Goal: Information Seeking & Learning: Learn about a topic

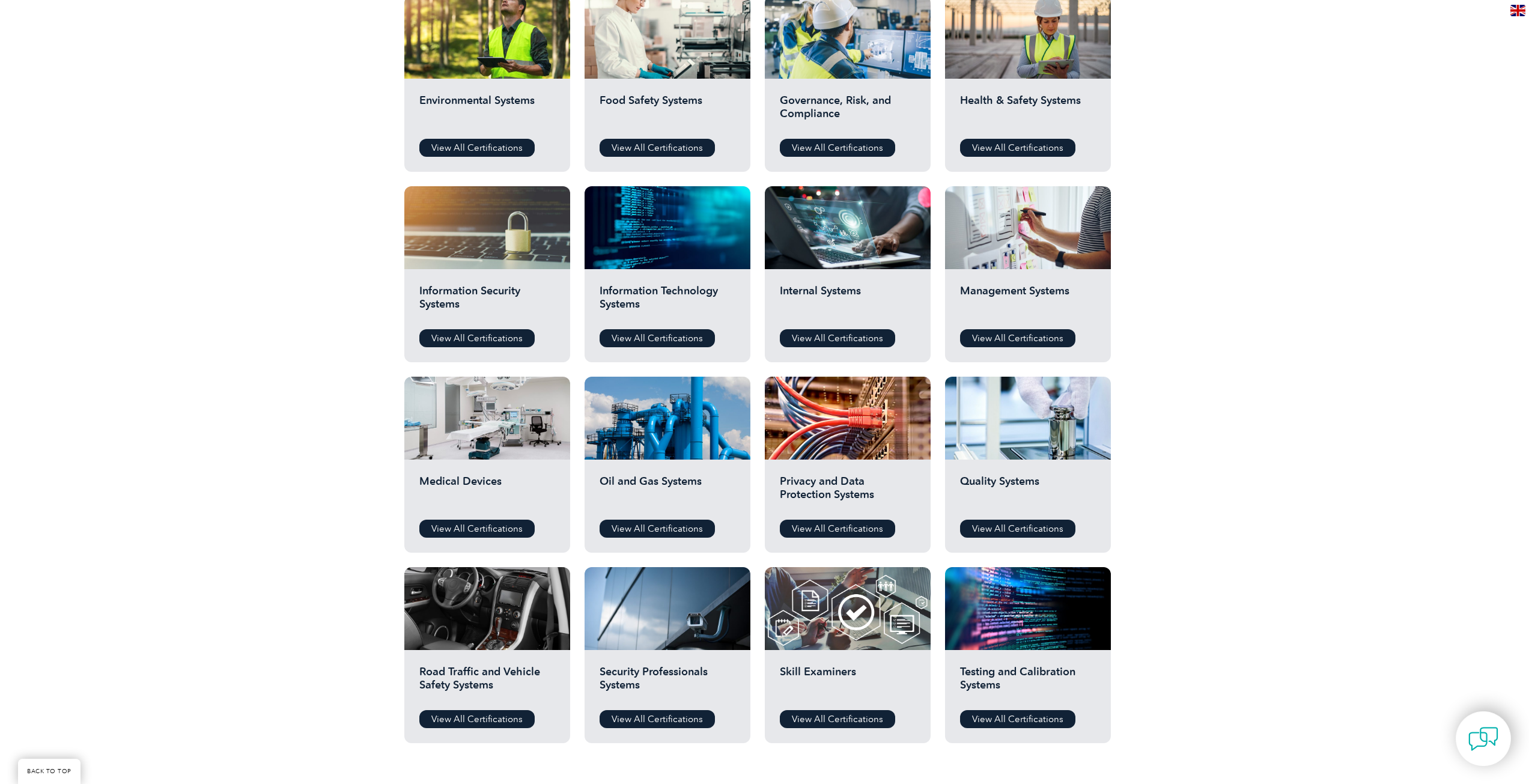
scroll to position [480, 0]
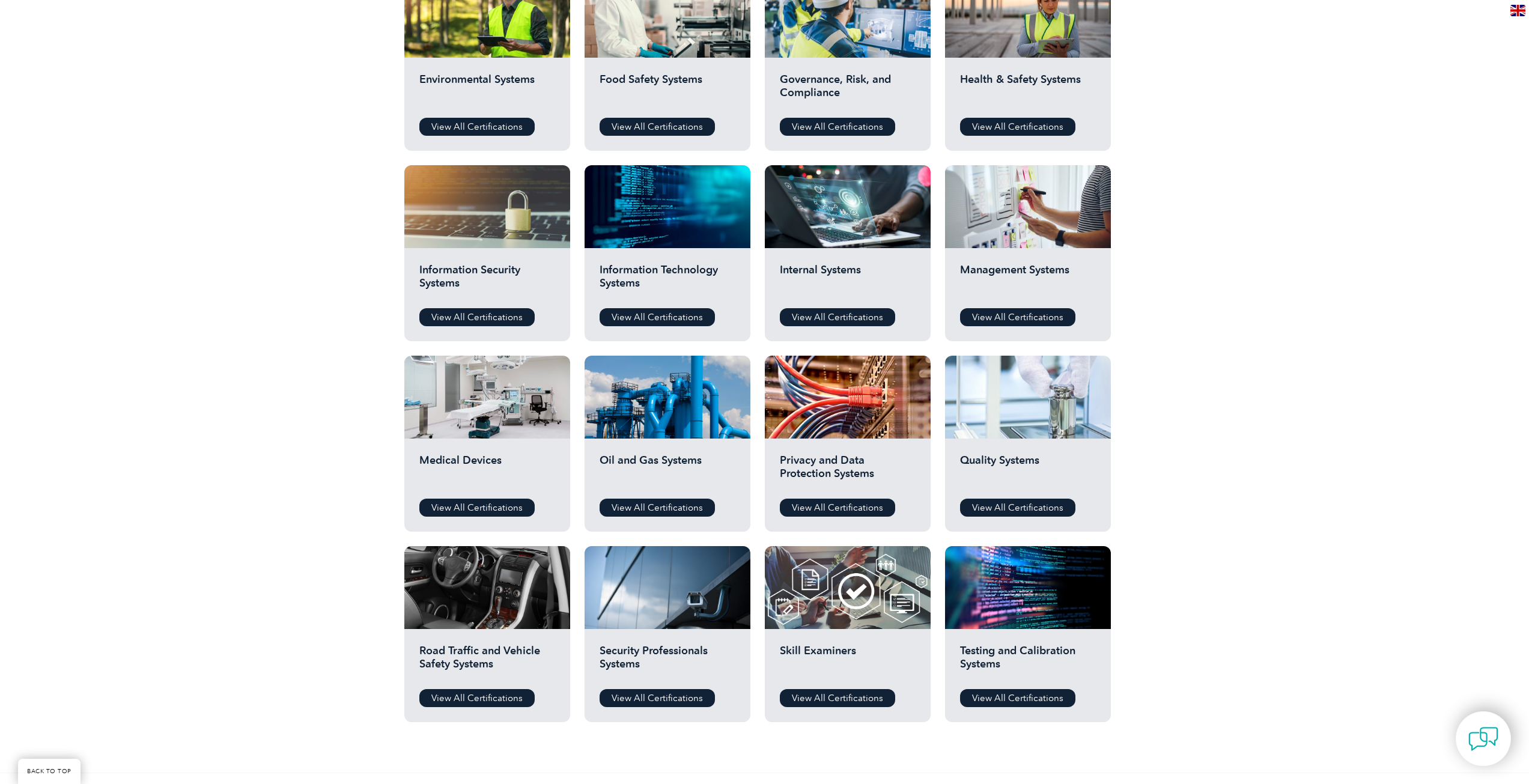
click at [997, 403] on div at bounding box center [1027, 397] width 166 height 83
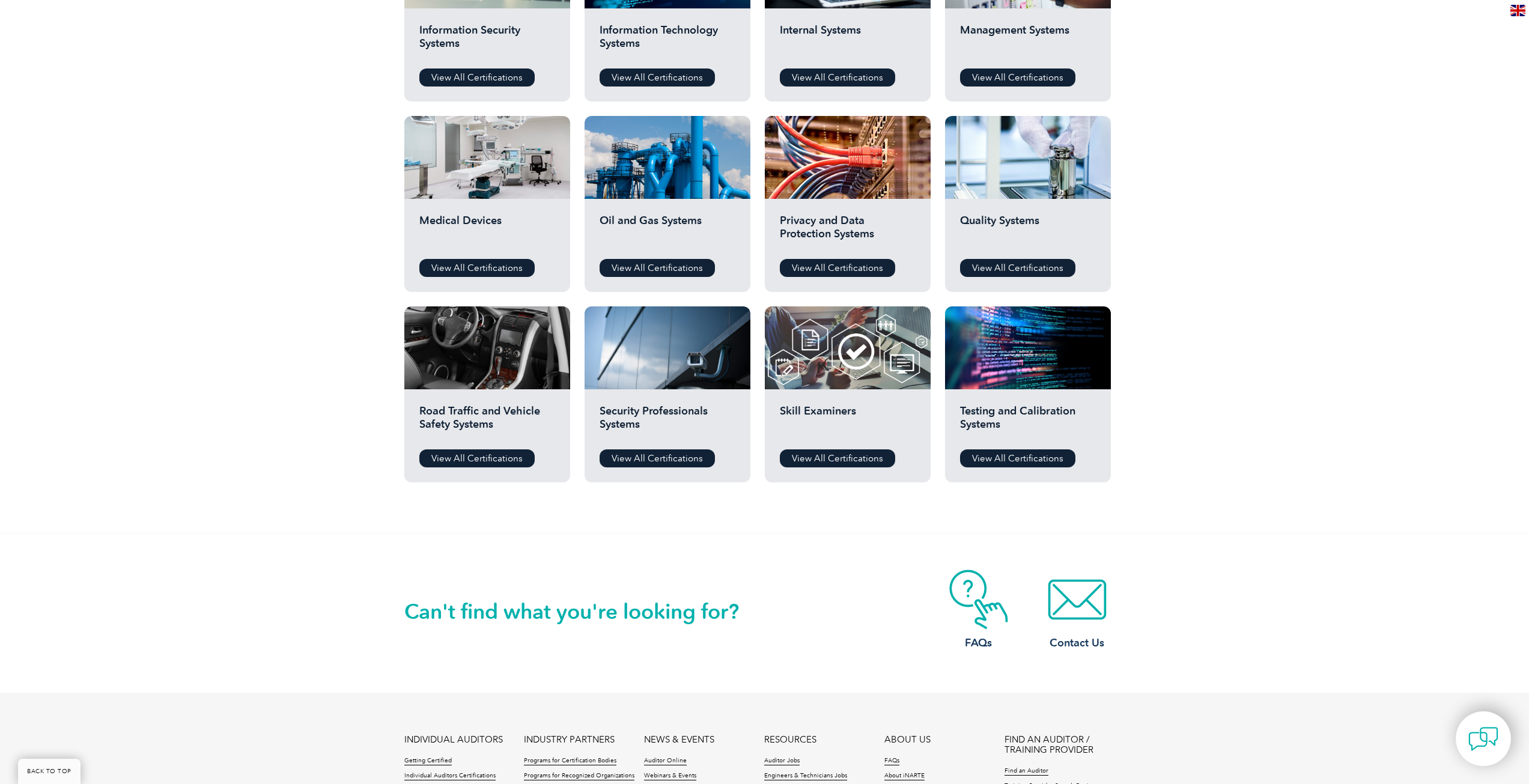
scroll to position [721, 0]
click at [649, 458] on link "View All Certifications" at bounding box center [657, 458] width 115 height 18
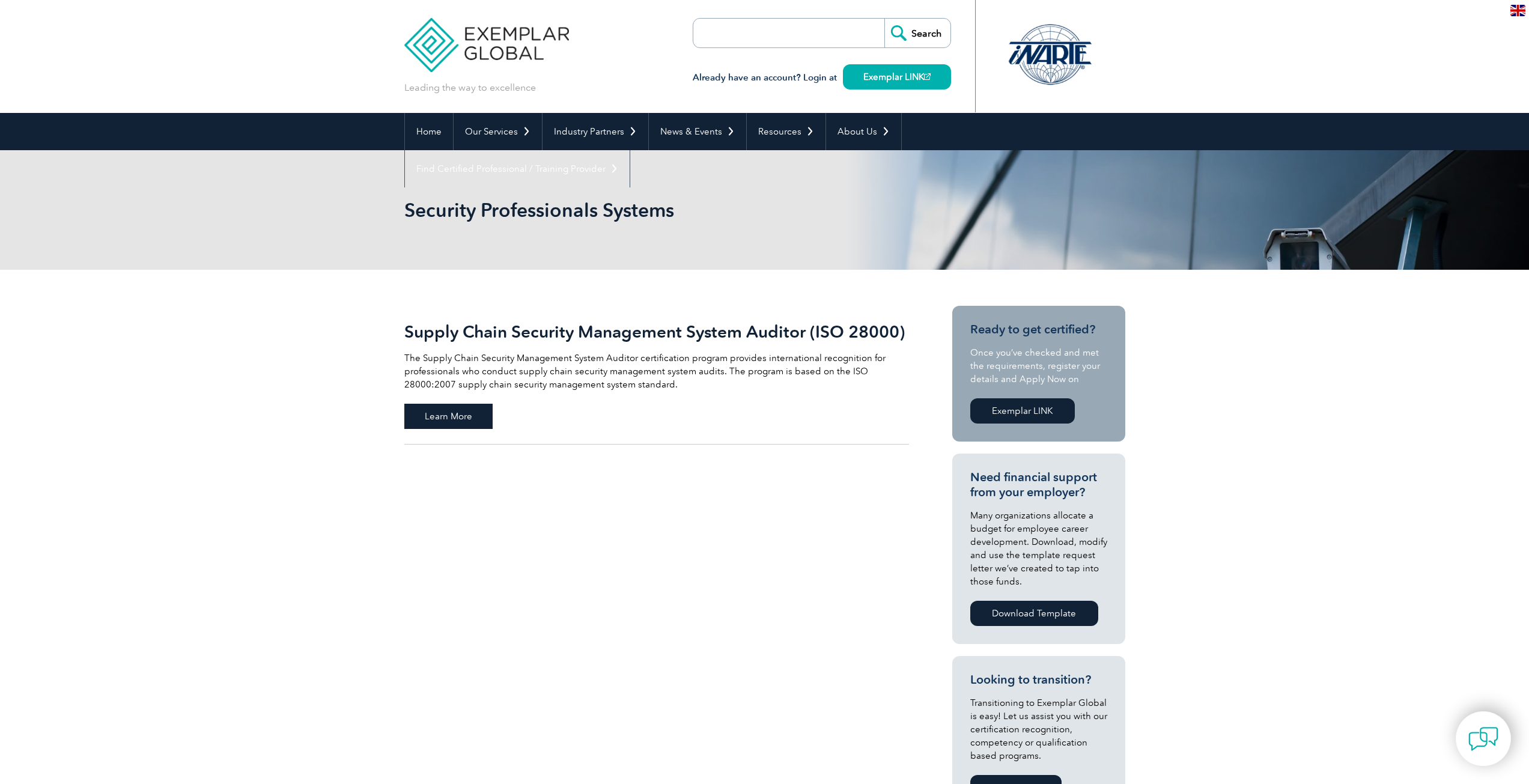
click at [451, 412] on span "Learn More" at bounding box center [448, 415] width 88 height 25
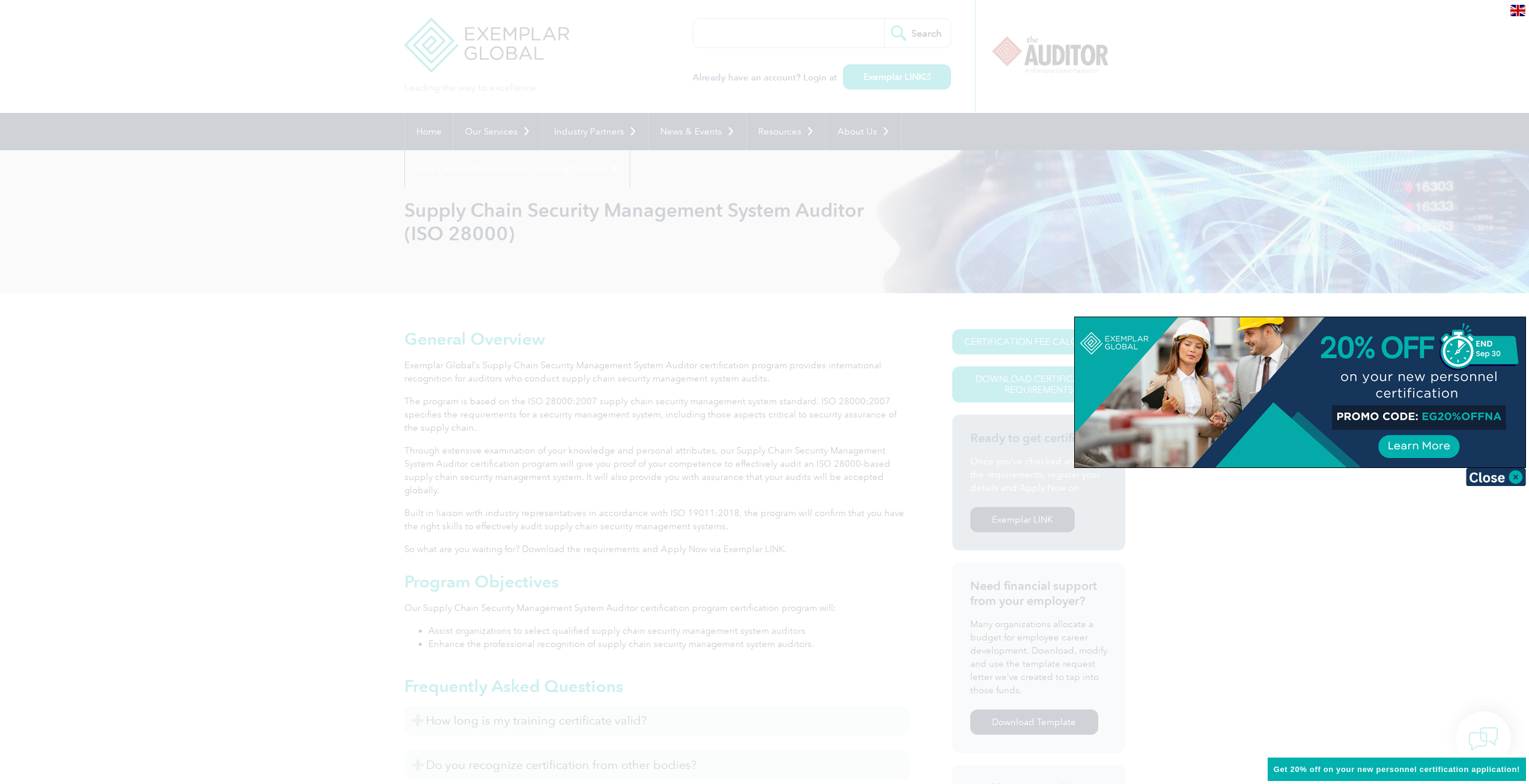
click at [1421, 442] on div at bounding box center [1300, 391] width 451 height 150
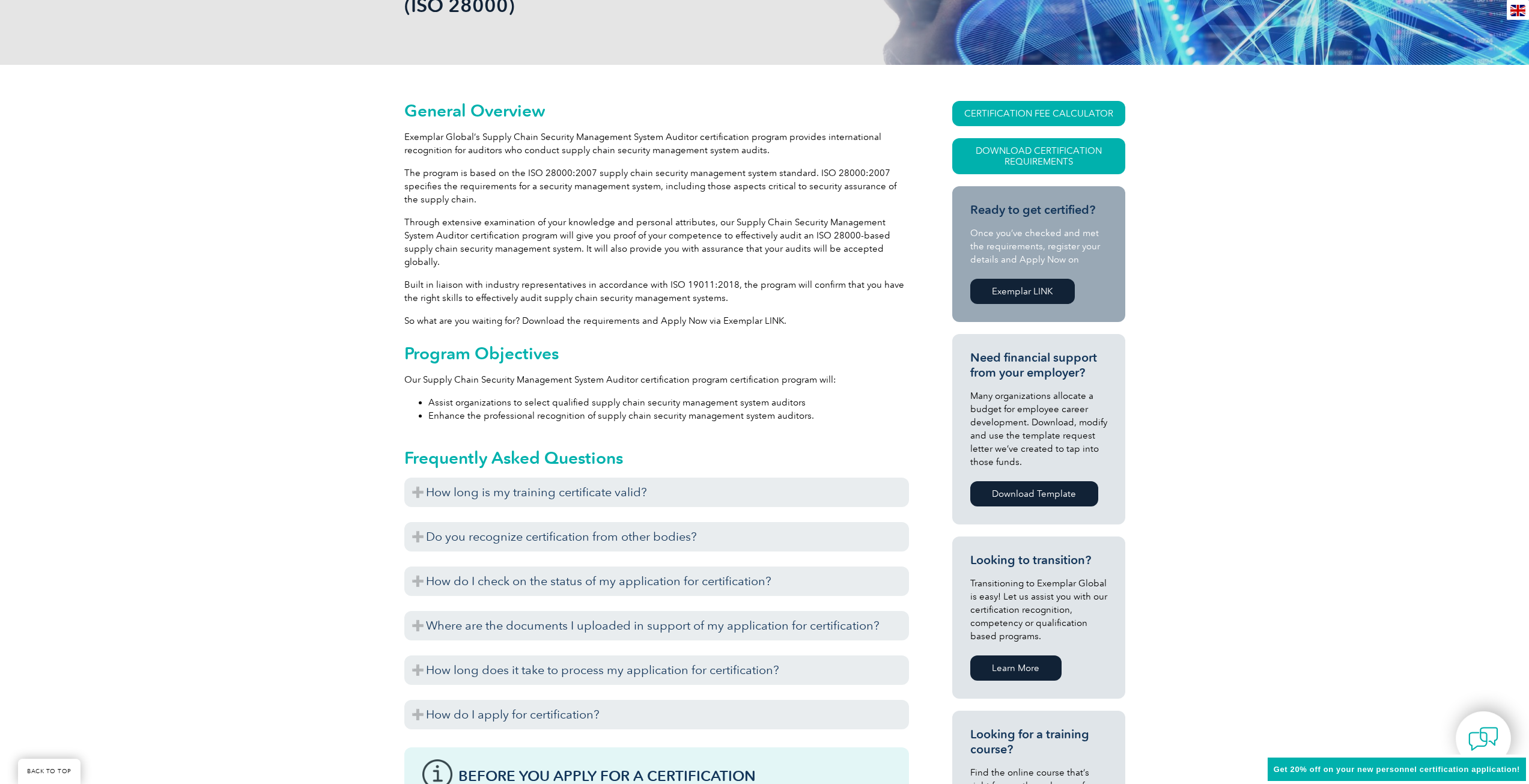
scroll to position [360, 0]
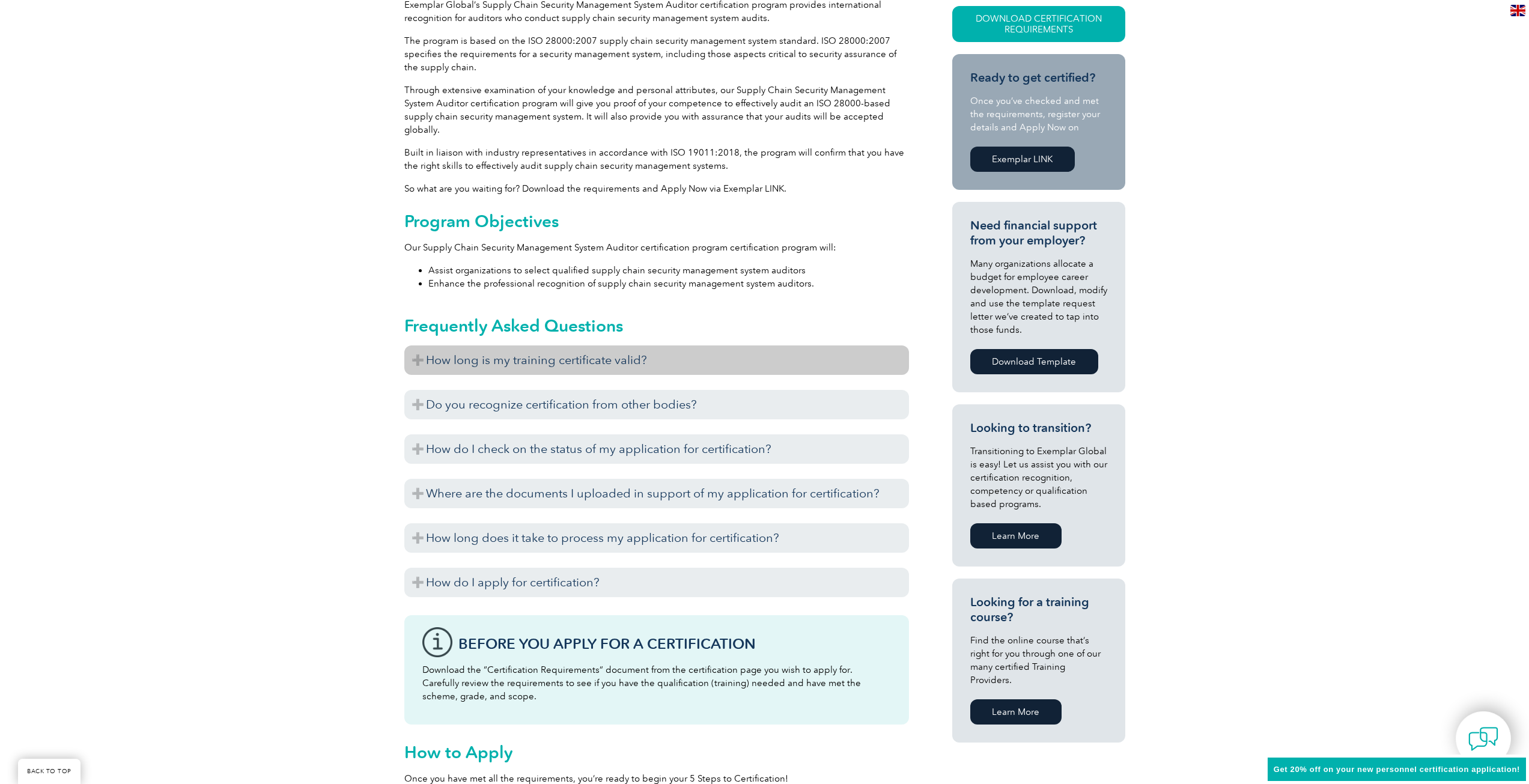
click at [592, 347] on h3 "How long is my training certificate valid?" at bounding box center [656, 360] width 505 height 29
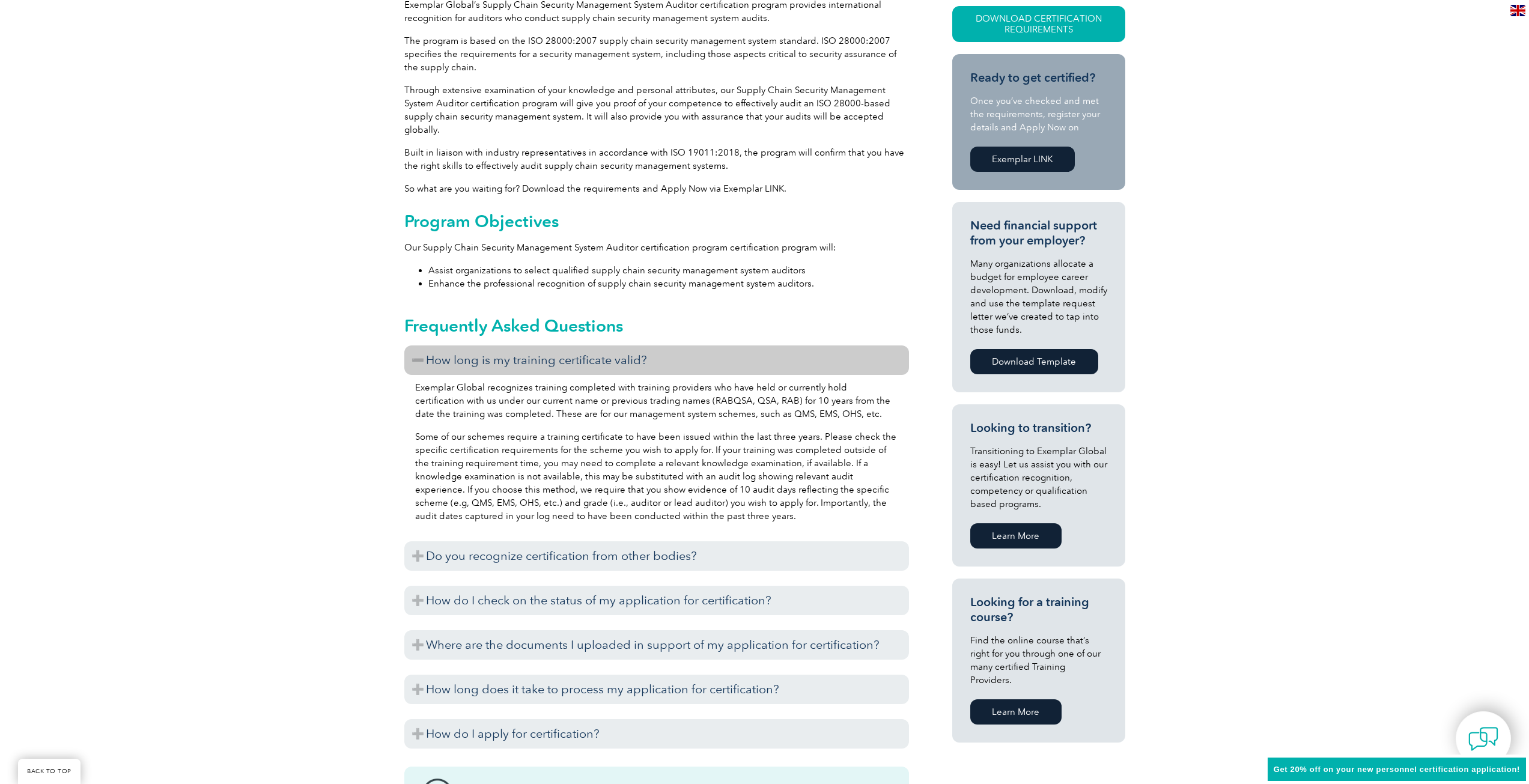
click at [592, 347] on h3 "How long is my training certificate valid?" at bounding box center [656, 360] width 505 height 29
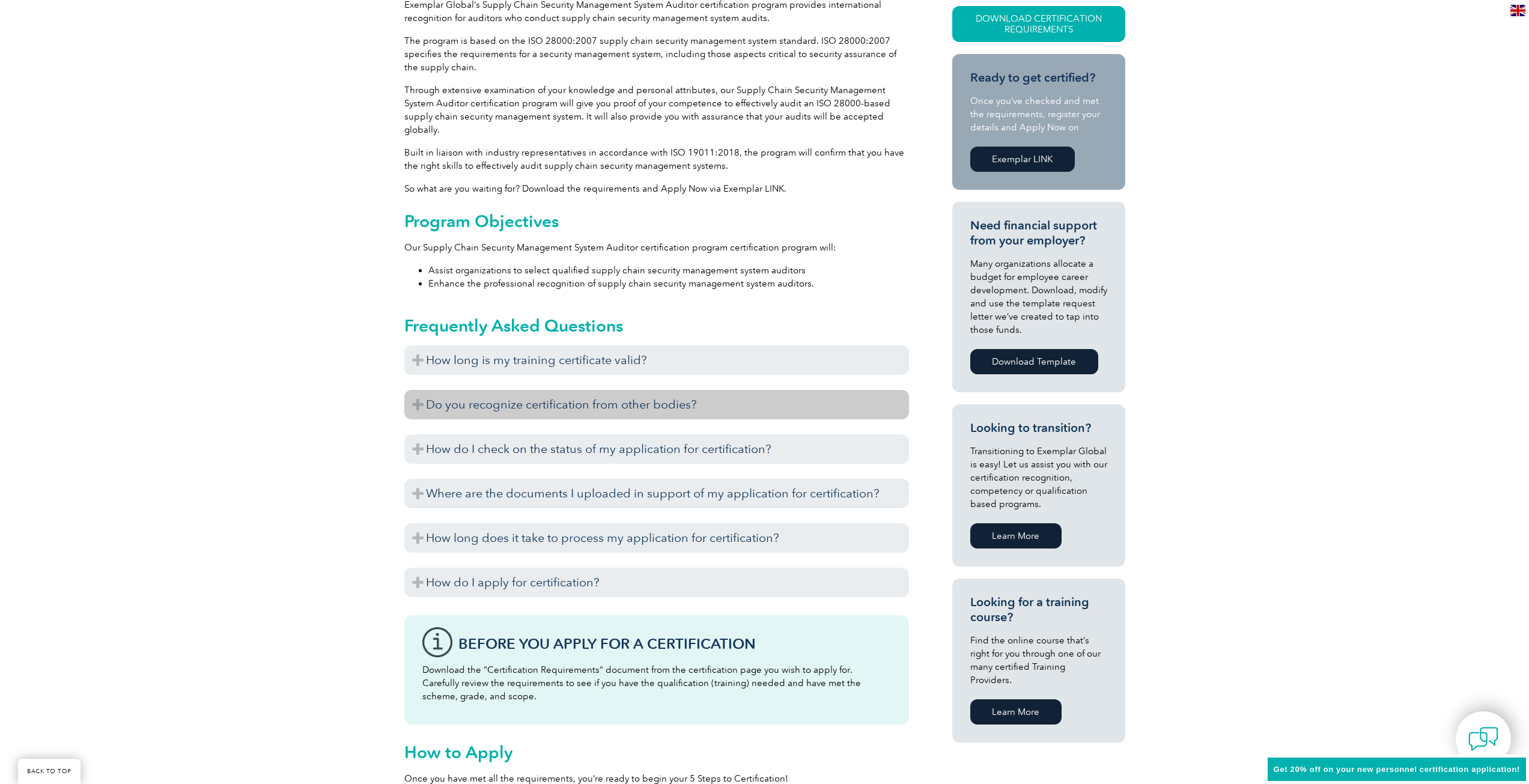
click at [613, 395] on h3 "Do you recognize certification from other bodies?" at bounding box center [656, 404] width 505 height 29
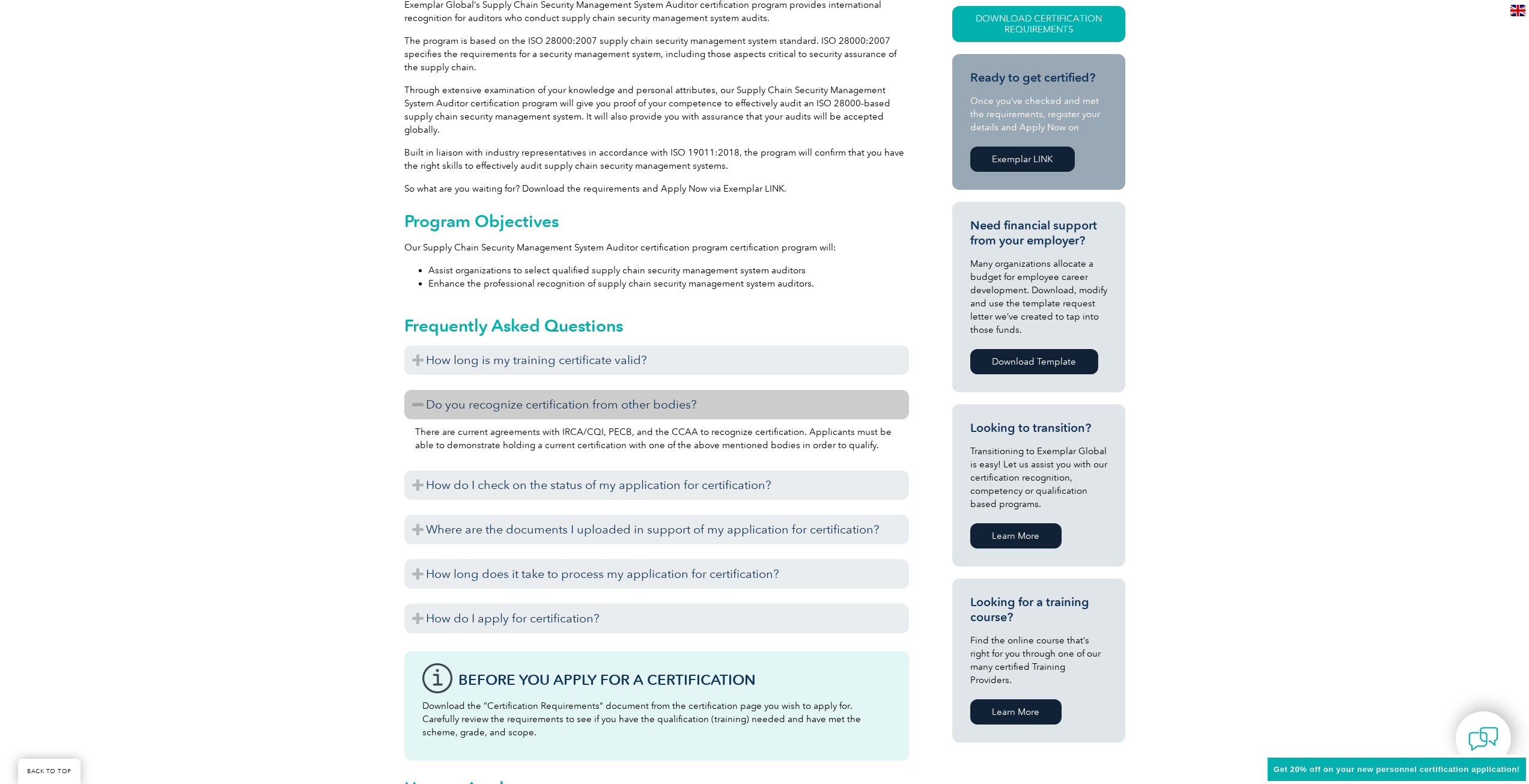
click at [613, 395] on h3 "Do you recognize certification from other bodies?" at bounding box center [656, 404] width 505 height 29
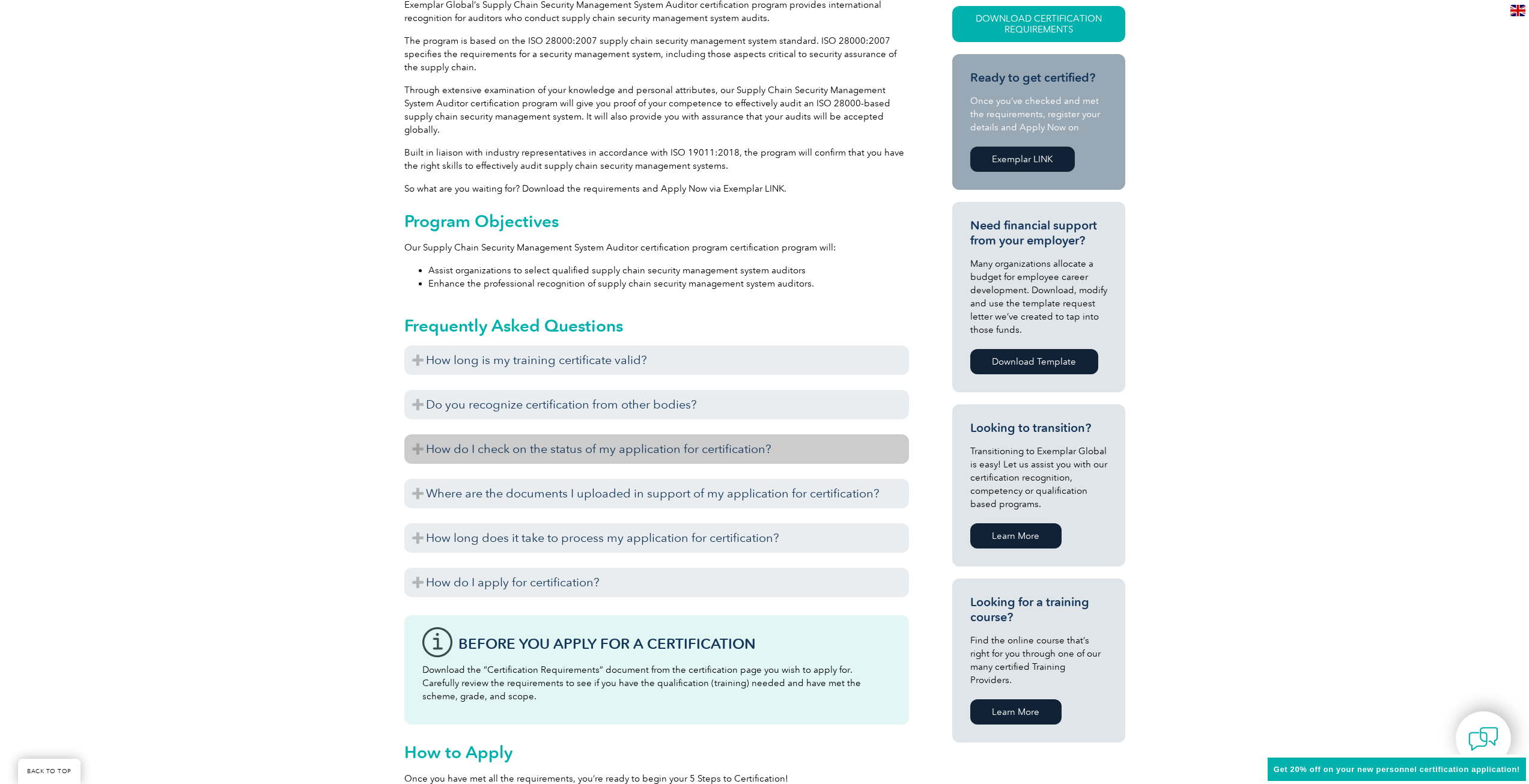
click at [626, 437] on h3 "How do I check on the status of my application for certification?" at bounding box center [656, 449] width 505 height 29
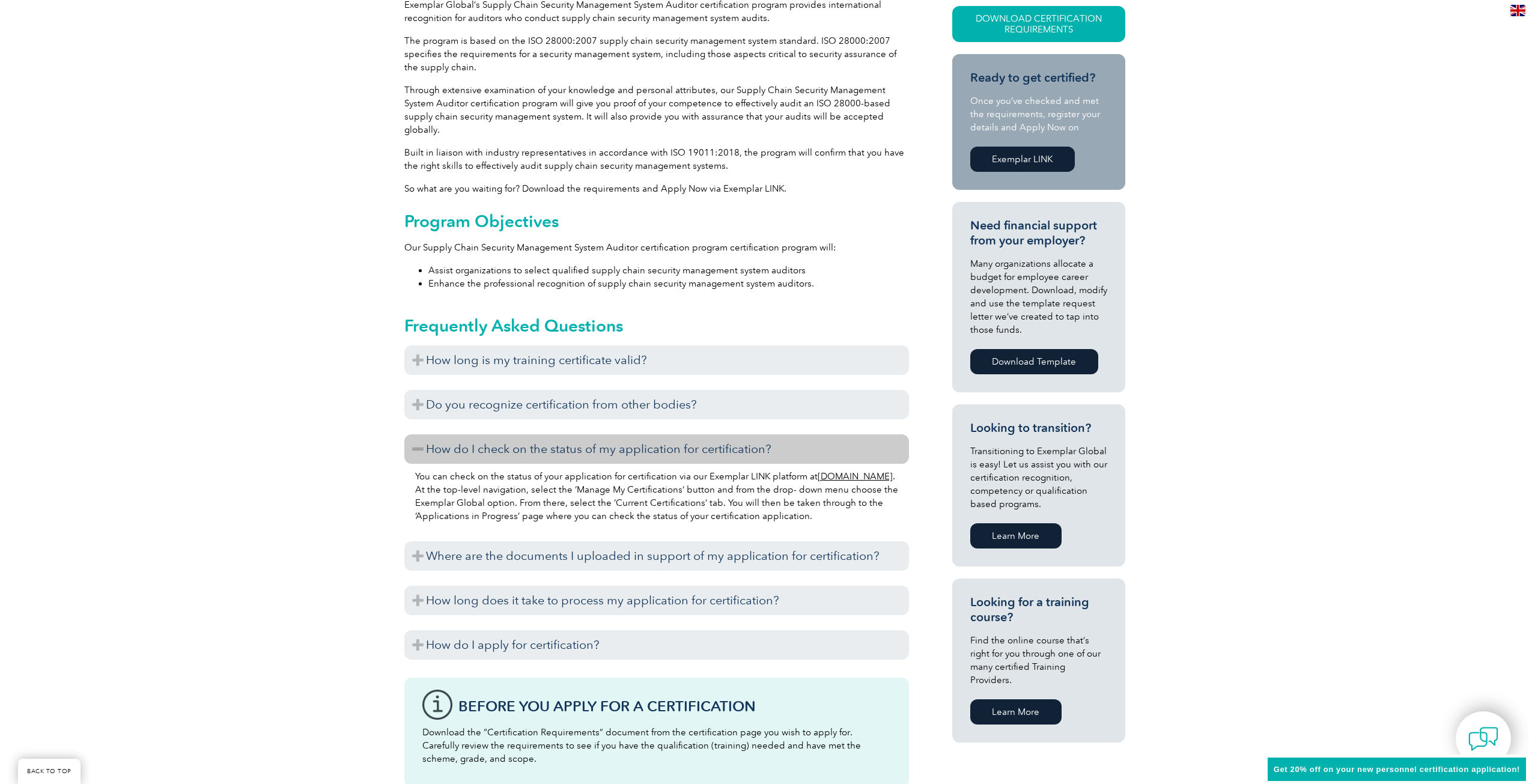
click at [626, 437] on h3 "How do I check on the status of my application for certification?" at bounding box center [656, 449] width 505 height 29
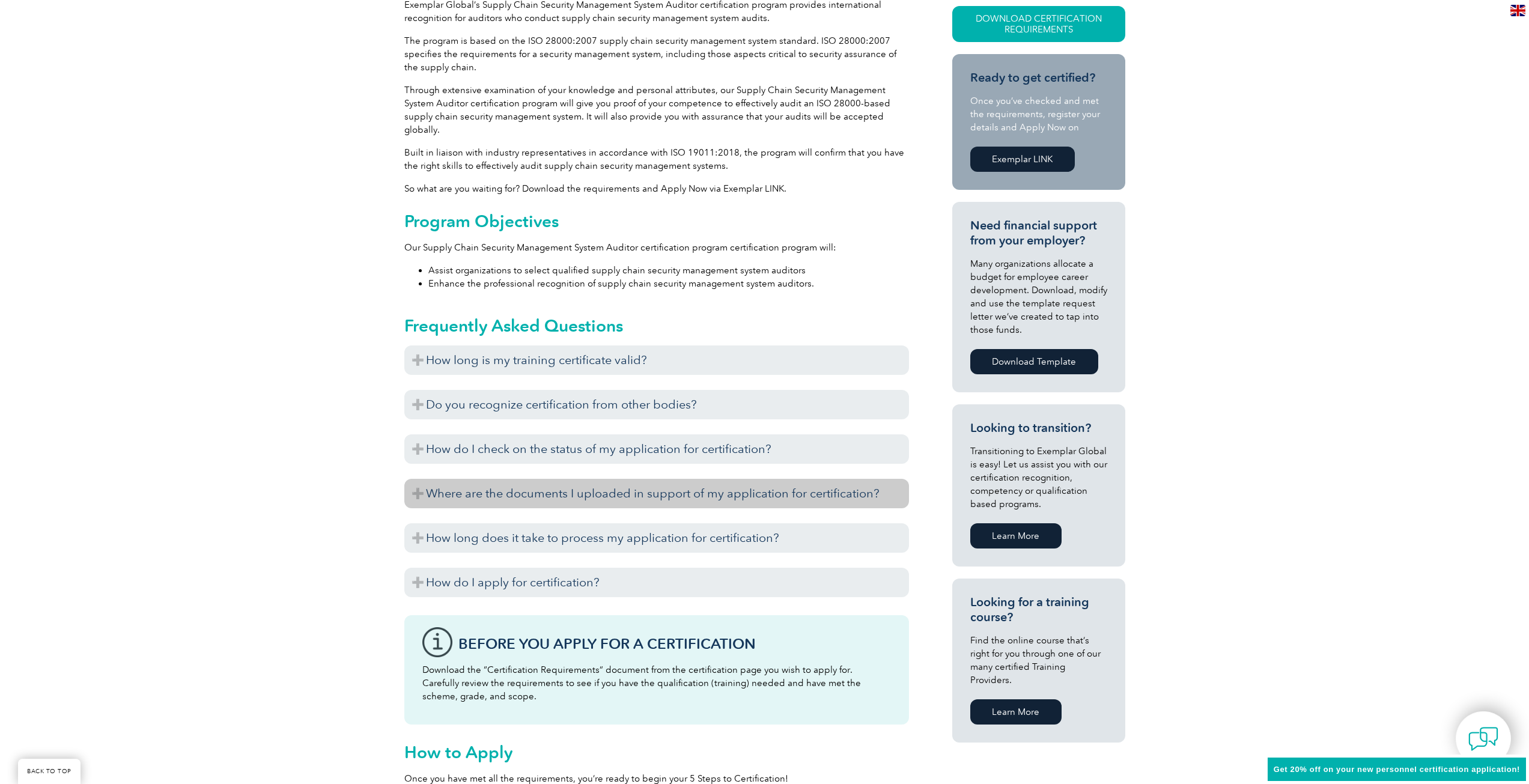
click at [626, 479] on h3 "Where are the documents I uploaded in support of my application for certificati…" at bounding box center [656, 493] width 505 height 29
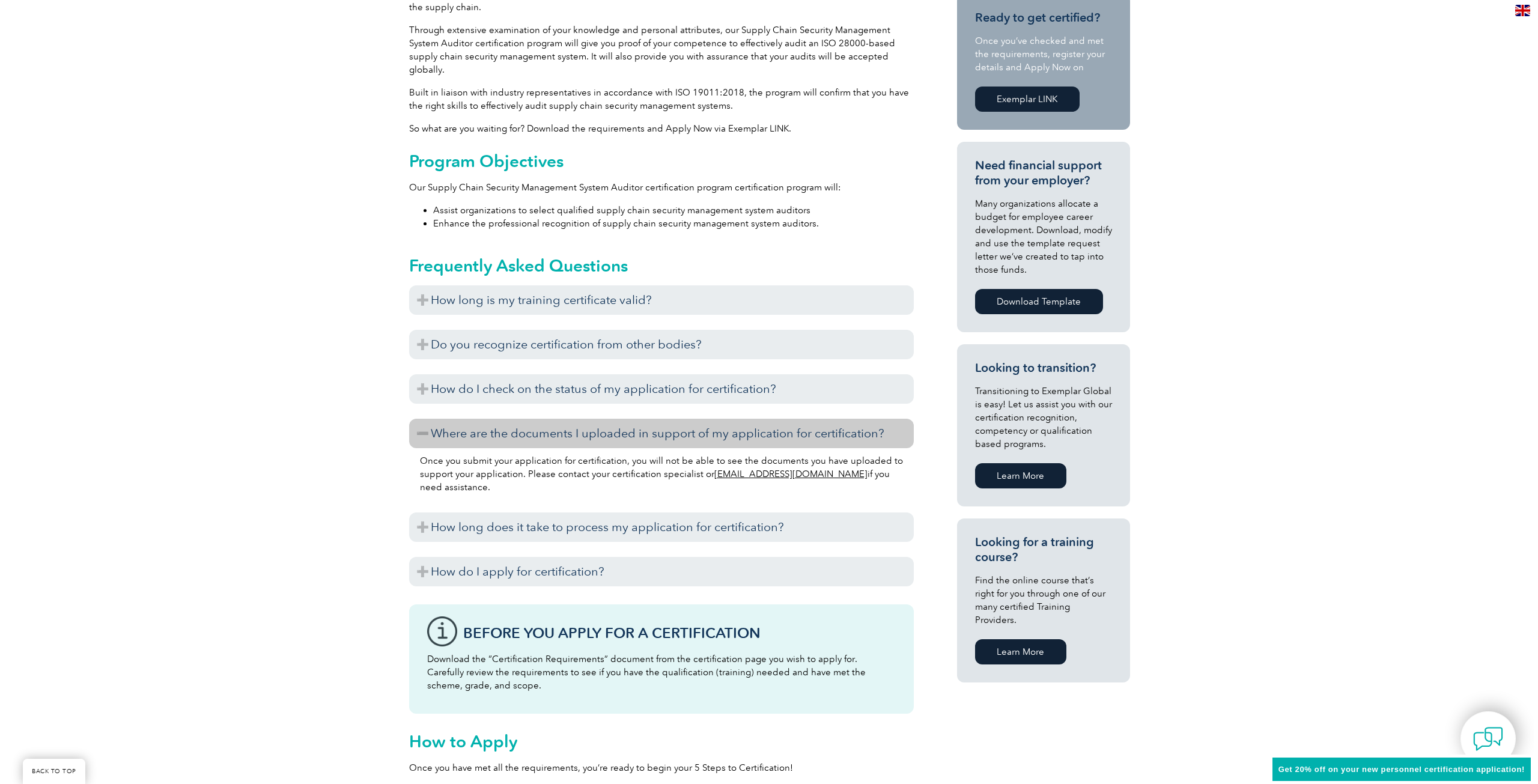
scroll to position [0, 0]
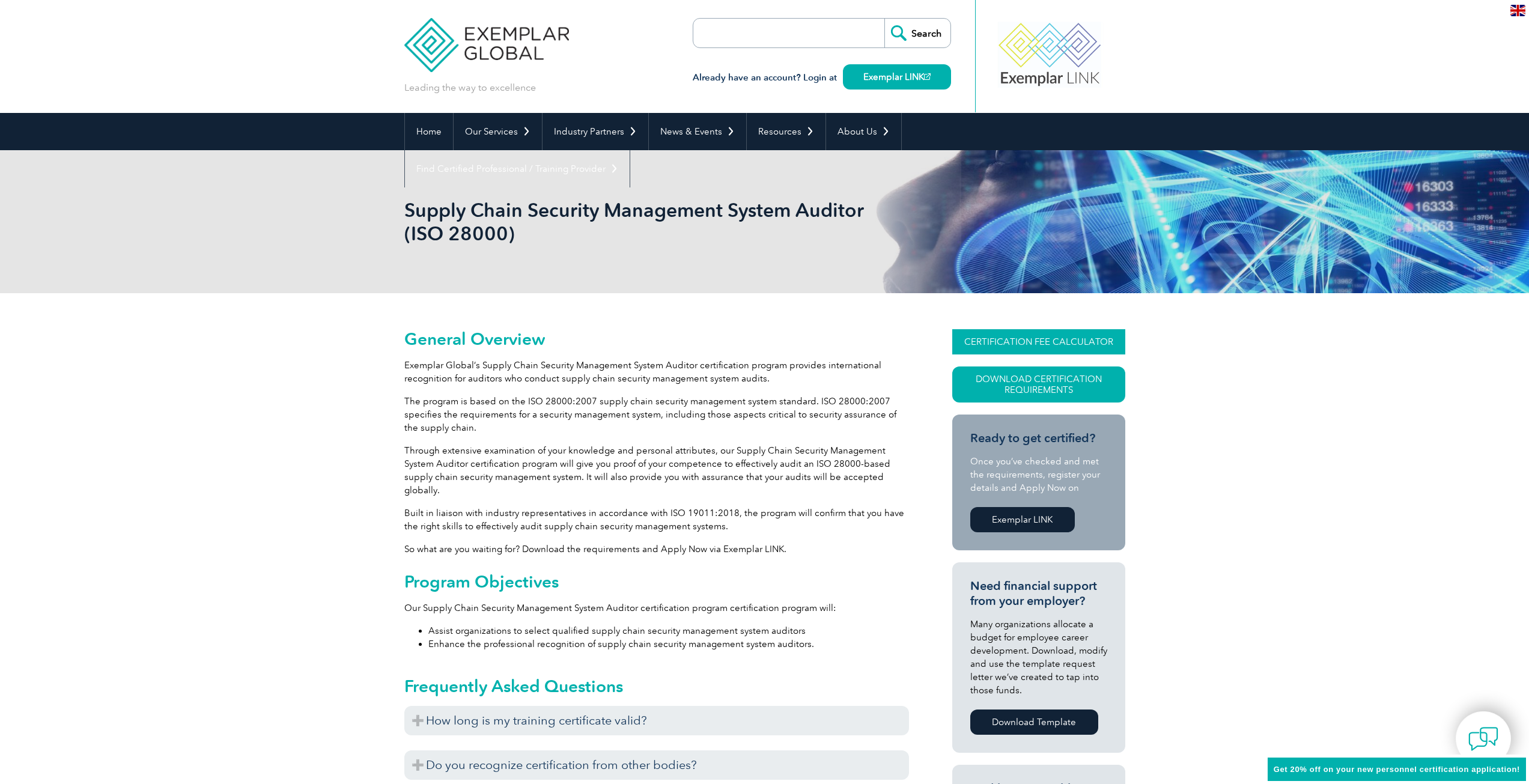
click at [1037, 338] on link "CERTIFICATION FEE CALCULATOR" at bounding box center [1039, 341] width 173 height 25
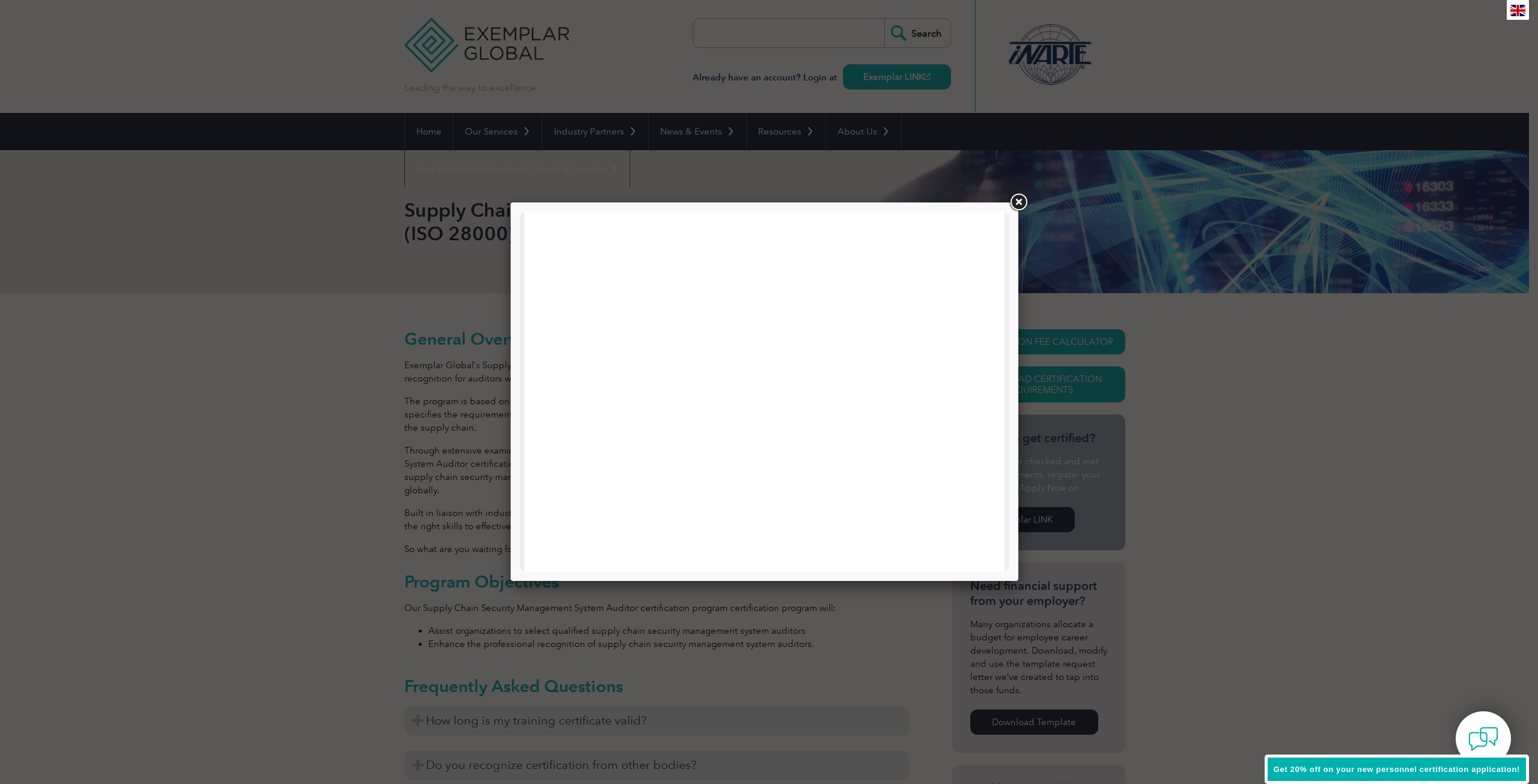
click at [1014, 202] on link at bounding box center [1018, 202] width 22 height 22
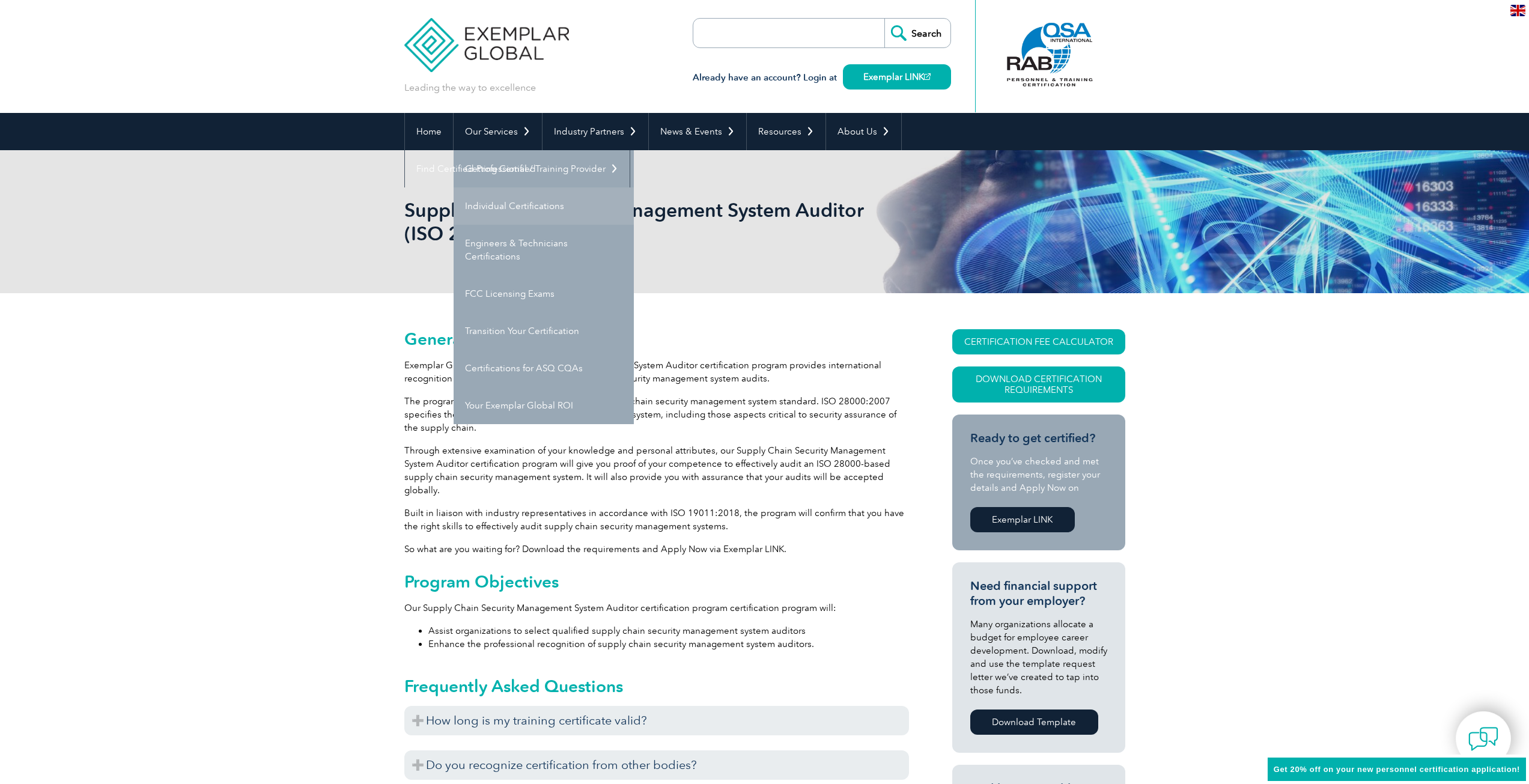
click at [497, 206] on link "Individual Certifications" at bounding box center [544, 206] width 180 height 37
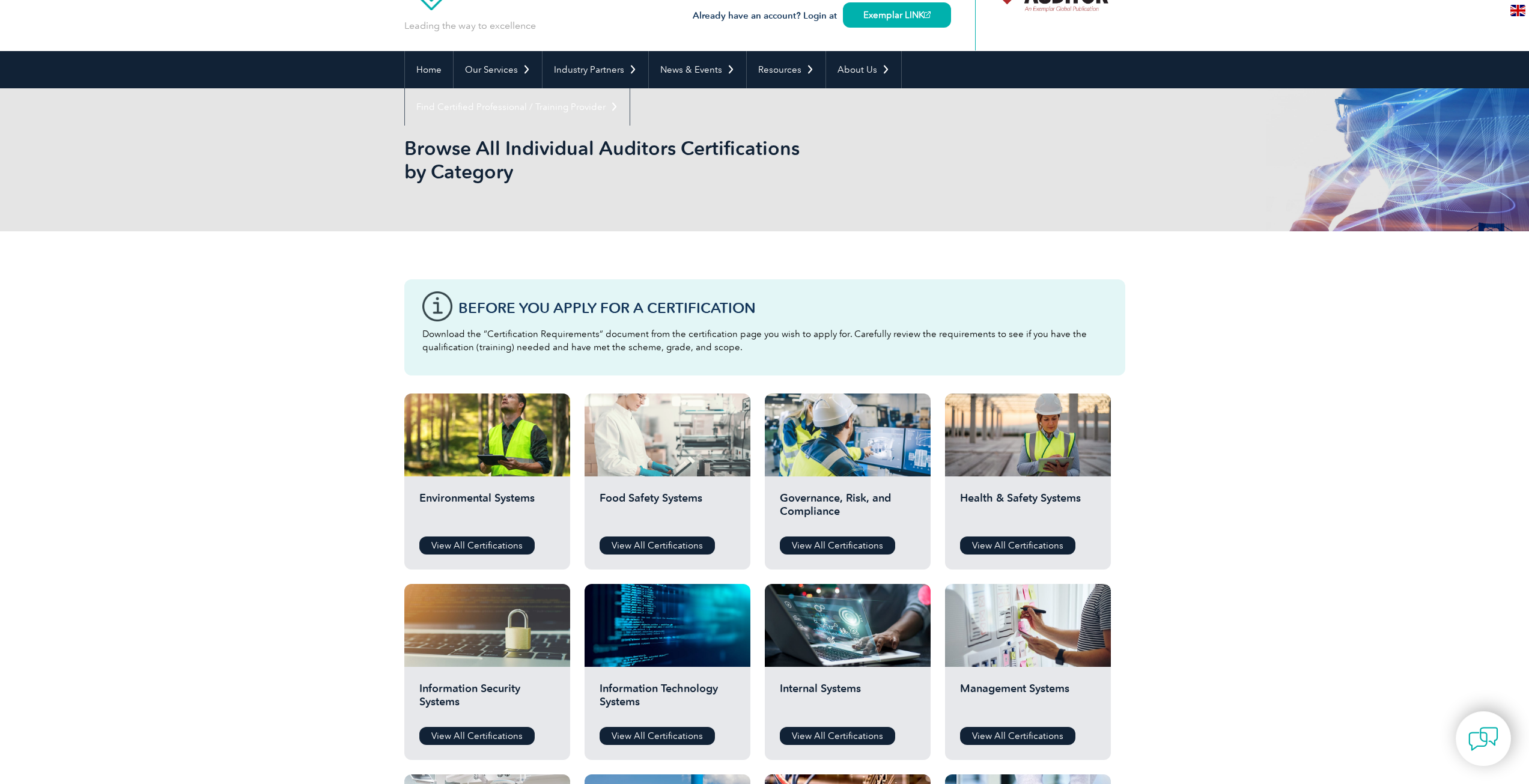
scroll to position [60, 0]
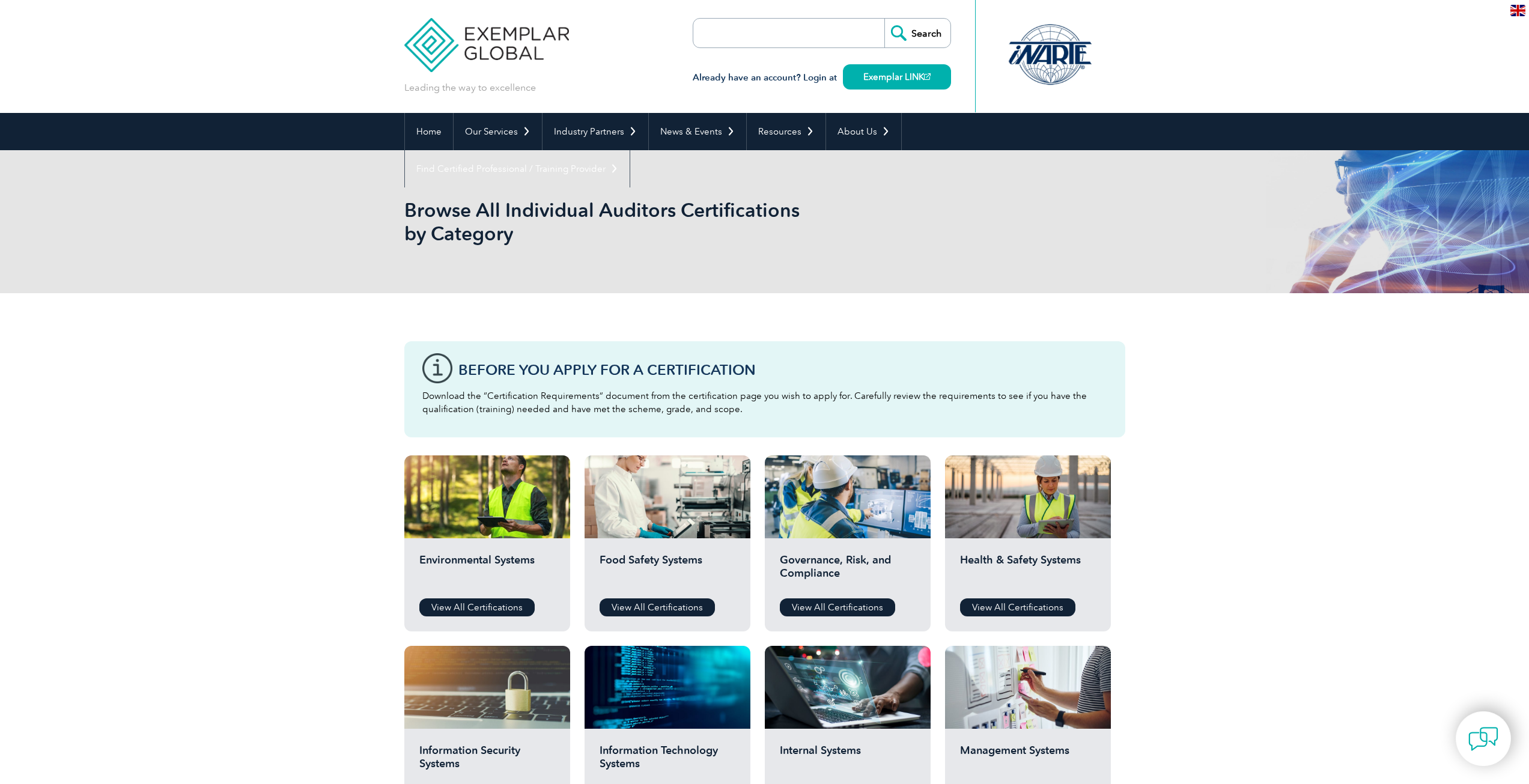
scroll to position [60, 0]
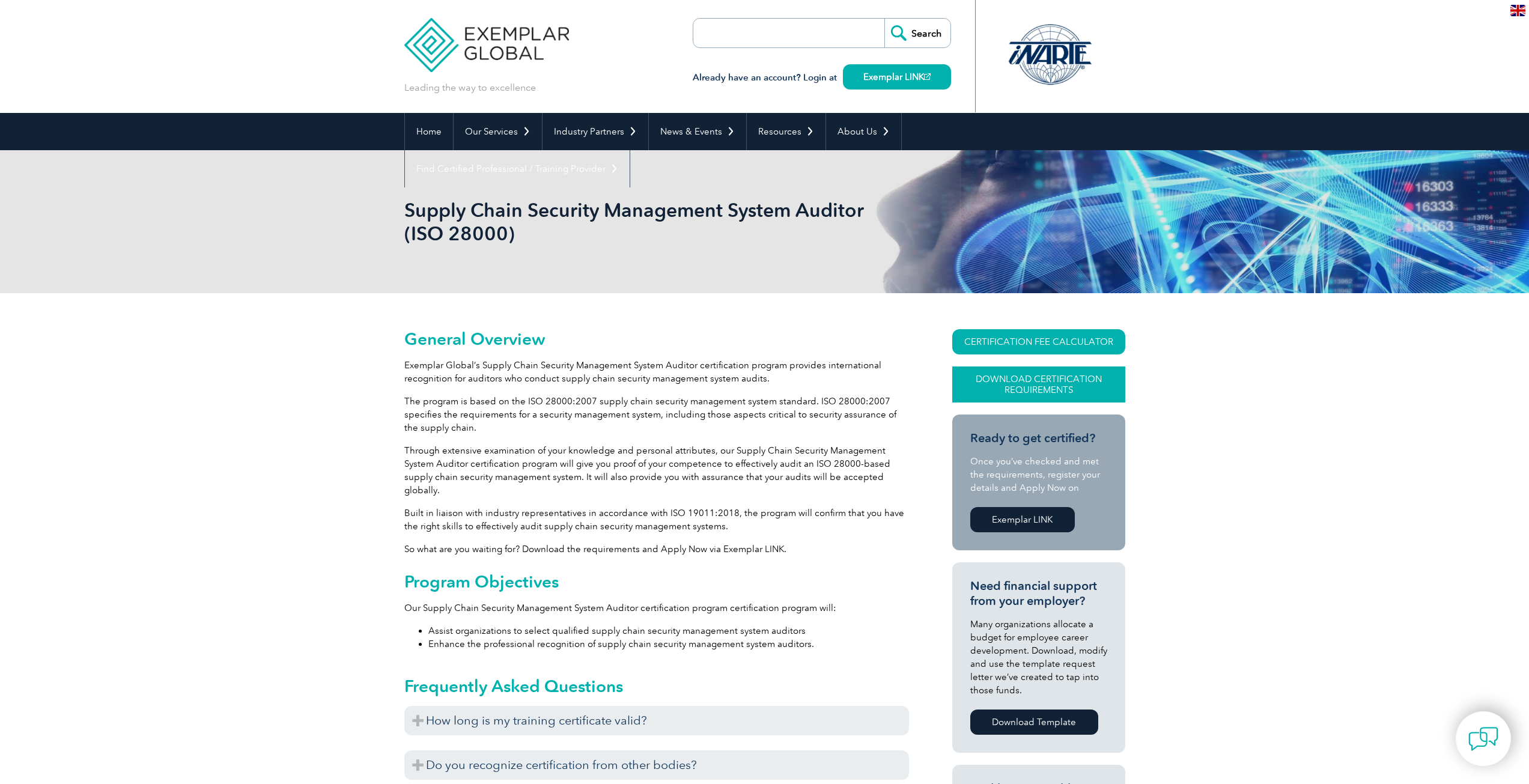
click at [1036, 386] on link "Download Certification Requirements" at bounding box center [1039, 384] width 173 height 36
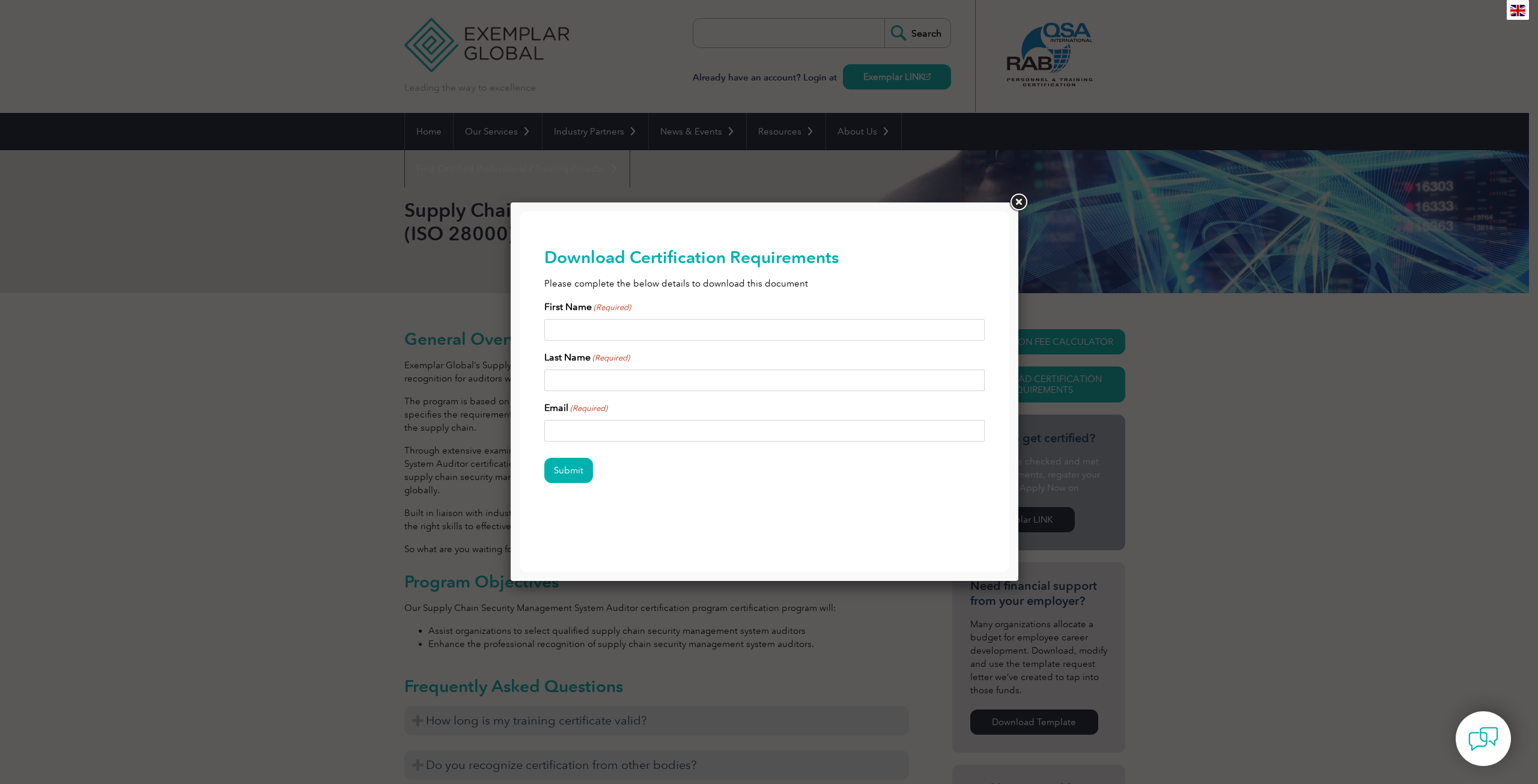
click at [1019, 202] on link at bounding box center [1018, 202] width 22 height 22
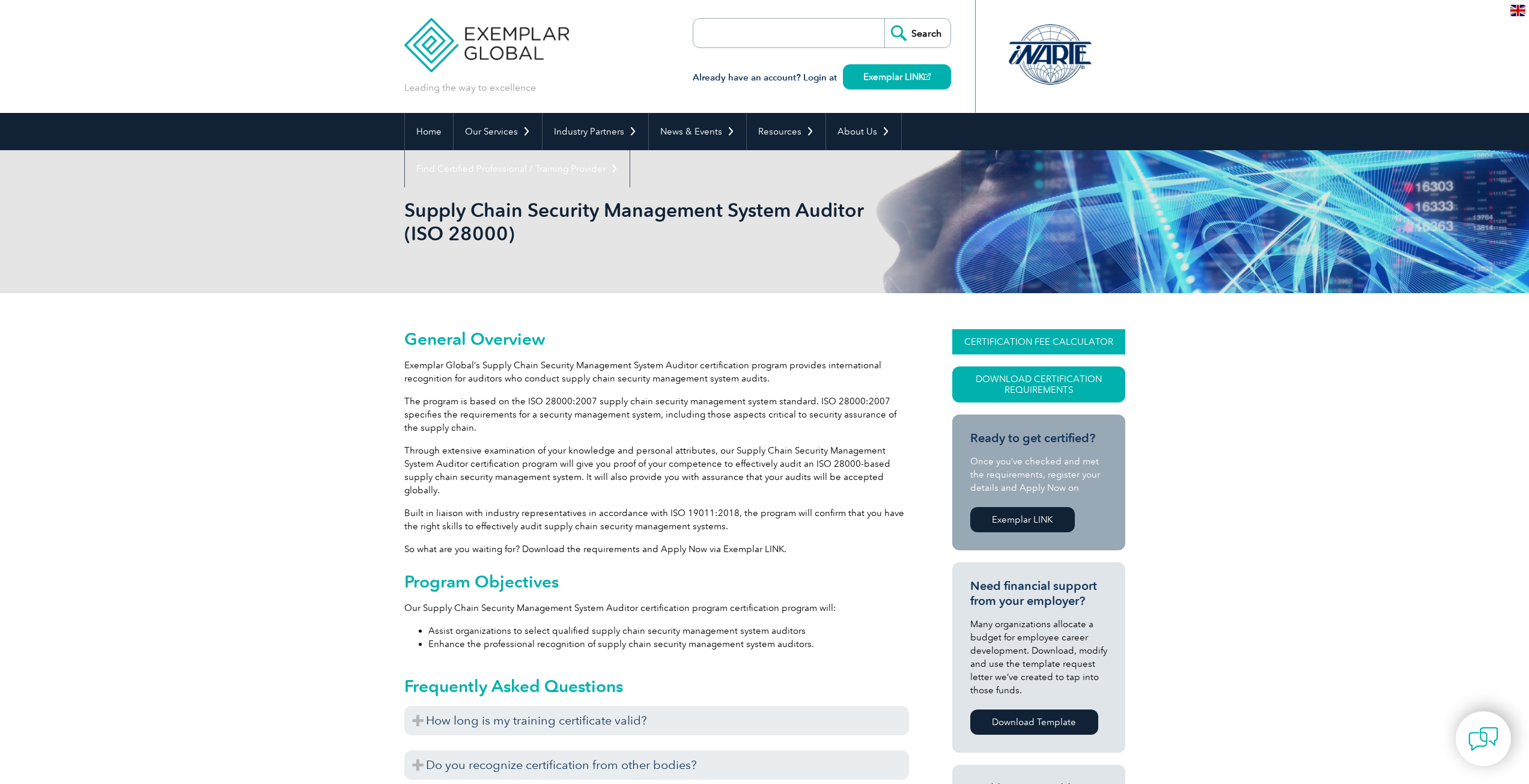
click at [1005, 340] on link "CERTIFICATION FEE CALCULATOR" at bounding box center [1039, 341] width 173 height 25
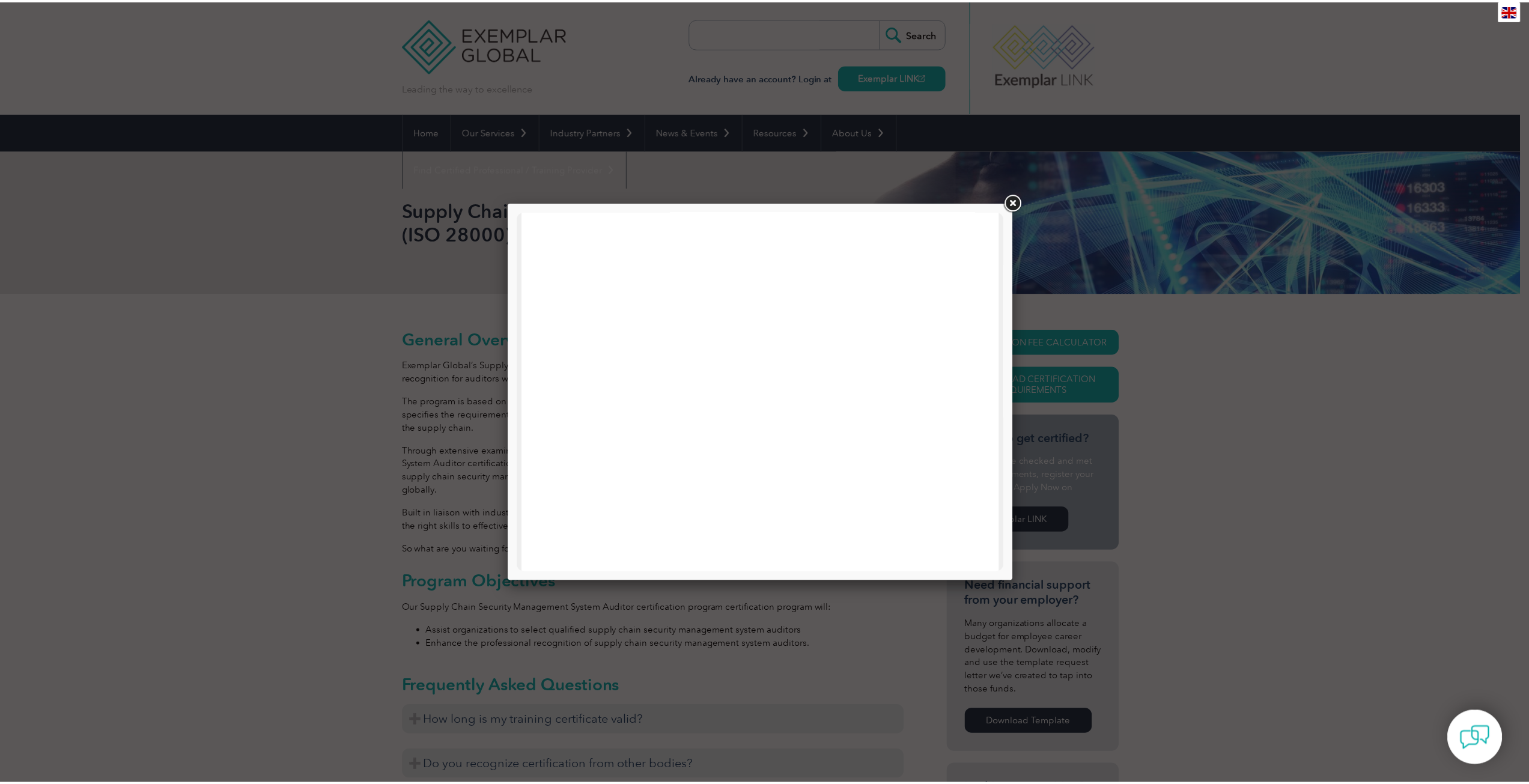
scroll to position [573, 0]
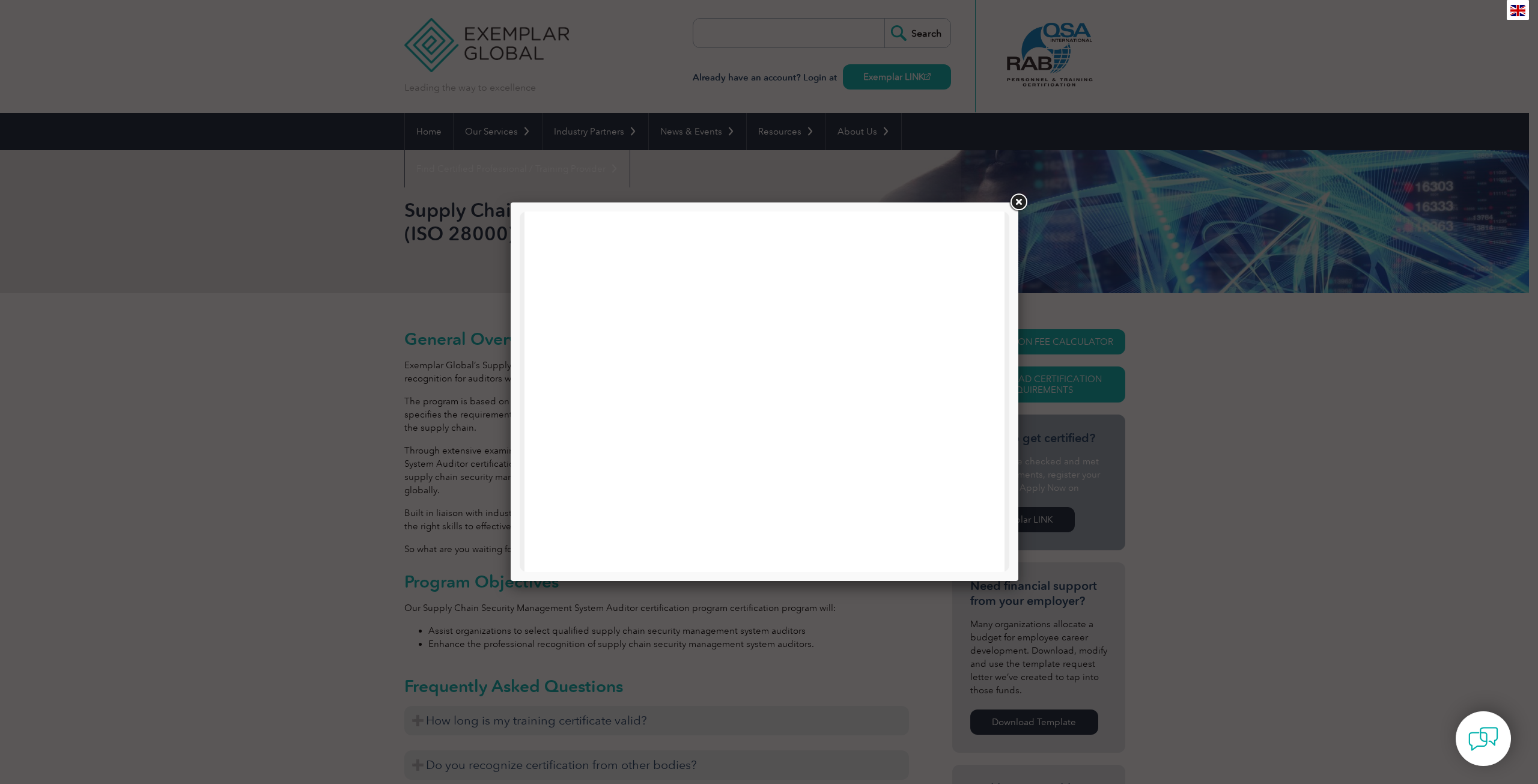
click at [1014, 206] on link at bounding box center [1018, 202] width 22 height 22
